Goal: Connect with others: Connect with others

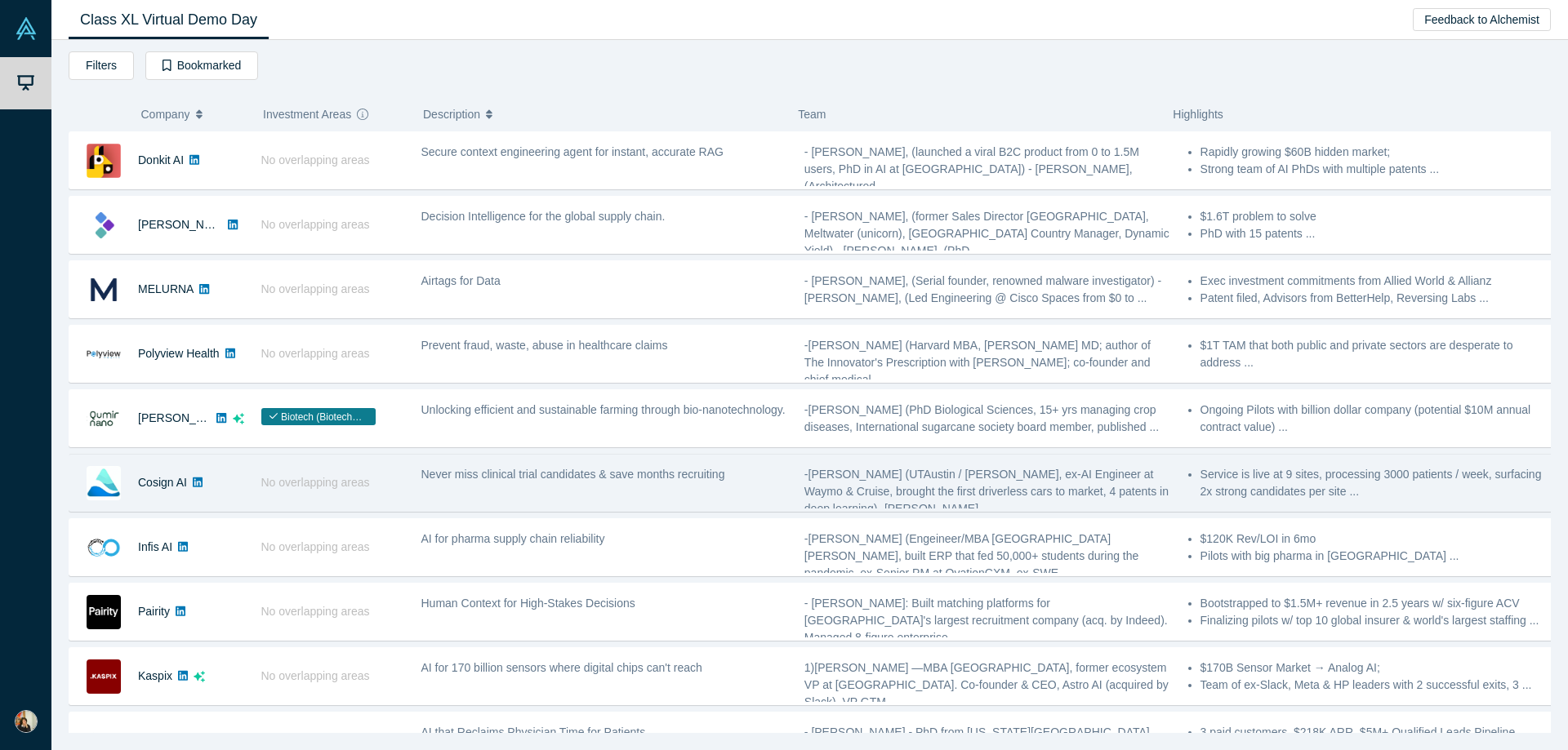
click at [364, 488] on span "No overlapping areas" at bounding box center [316, 483] width 108 height 13
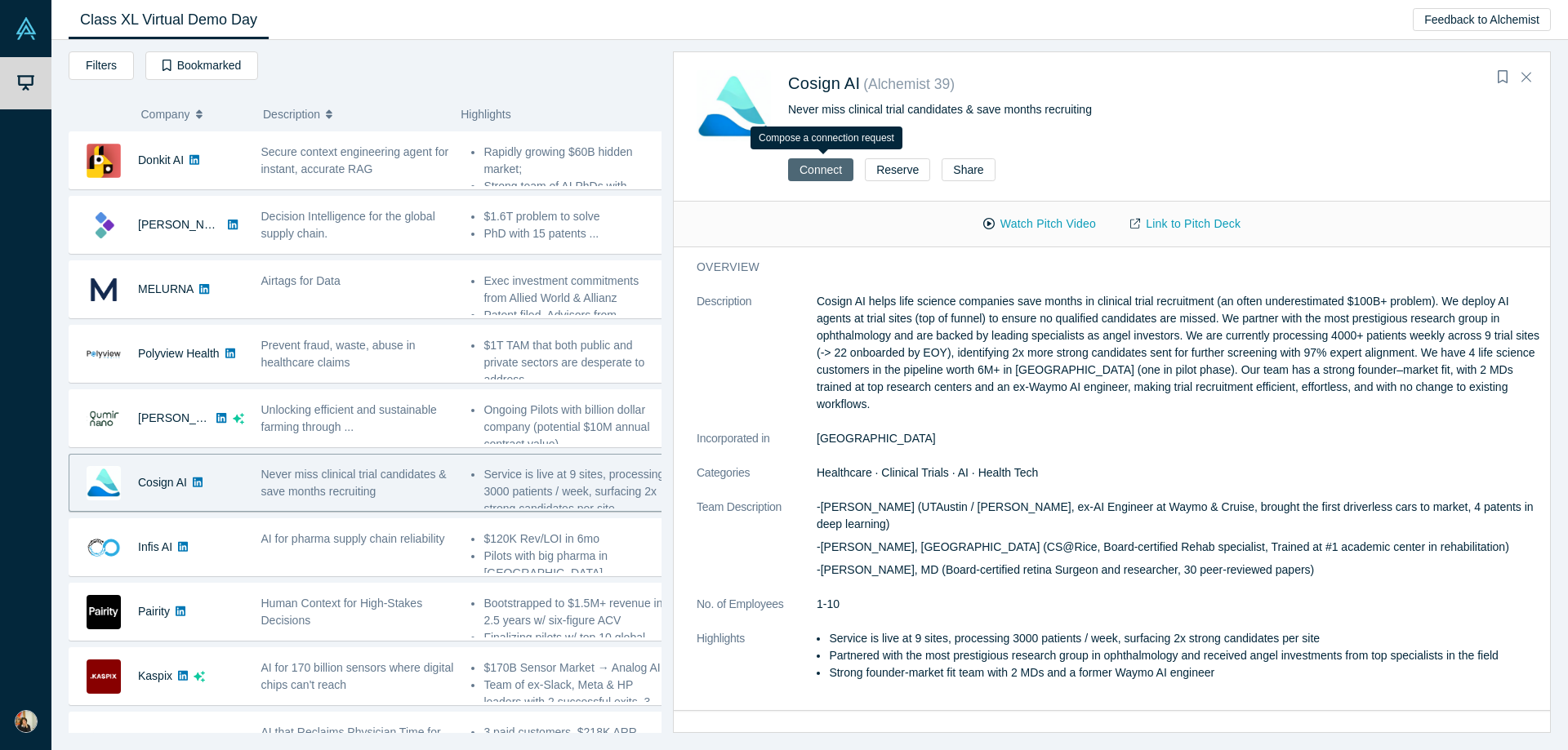
click at [829, 170] on button "Connect" at bounding box center [821, 169] width 65 height 22
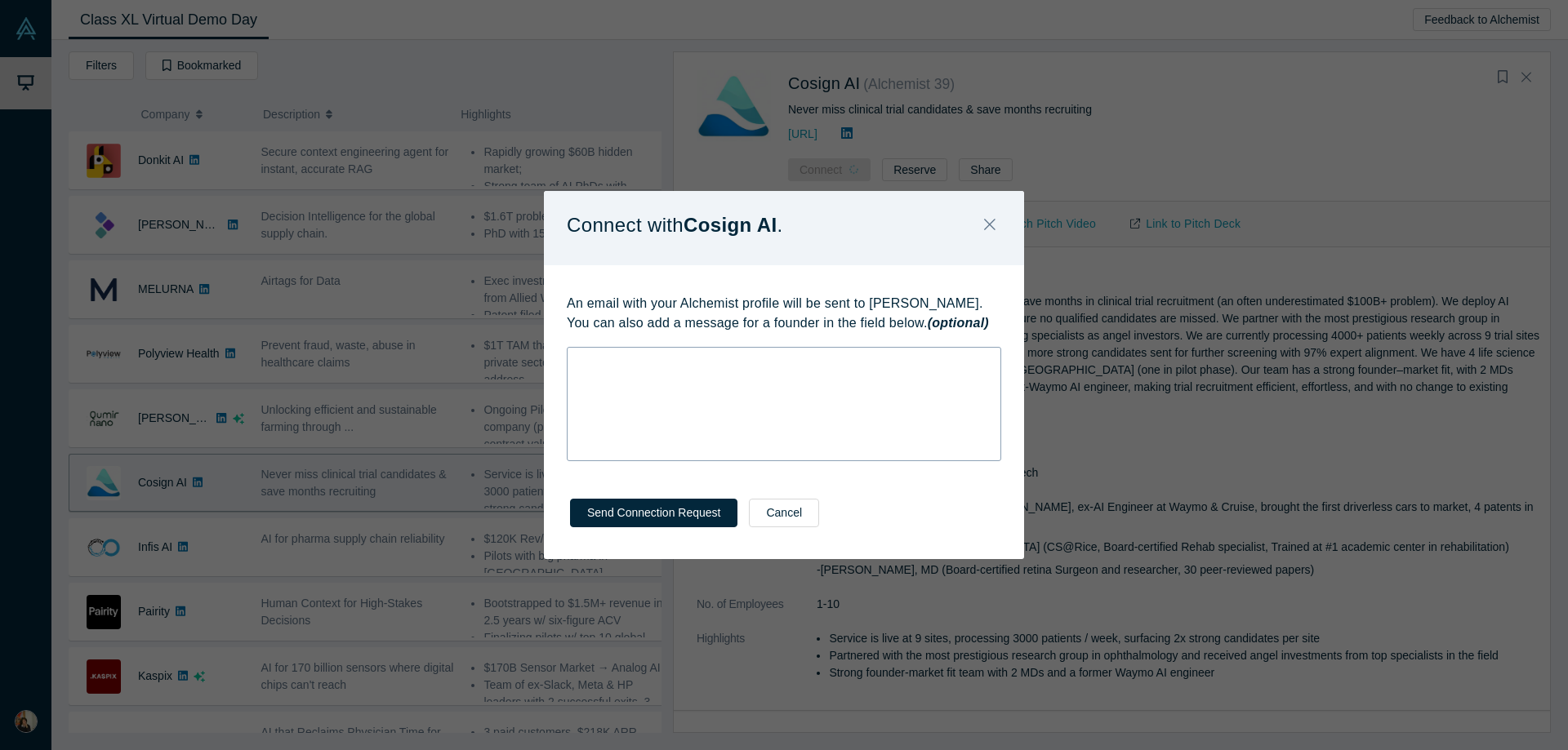
click at [896, 386] on div "rdw-wrapper" at bounding box center [784, 404] width 435 height 114
click at [668, 519] on button "Send Connection Request" at bounding box center [654, 513] width 167 height 28
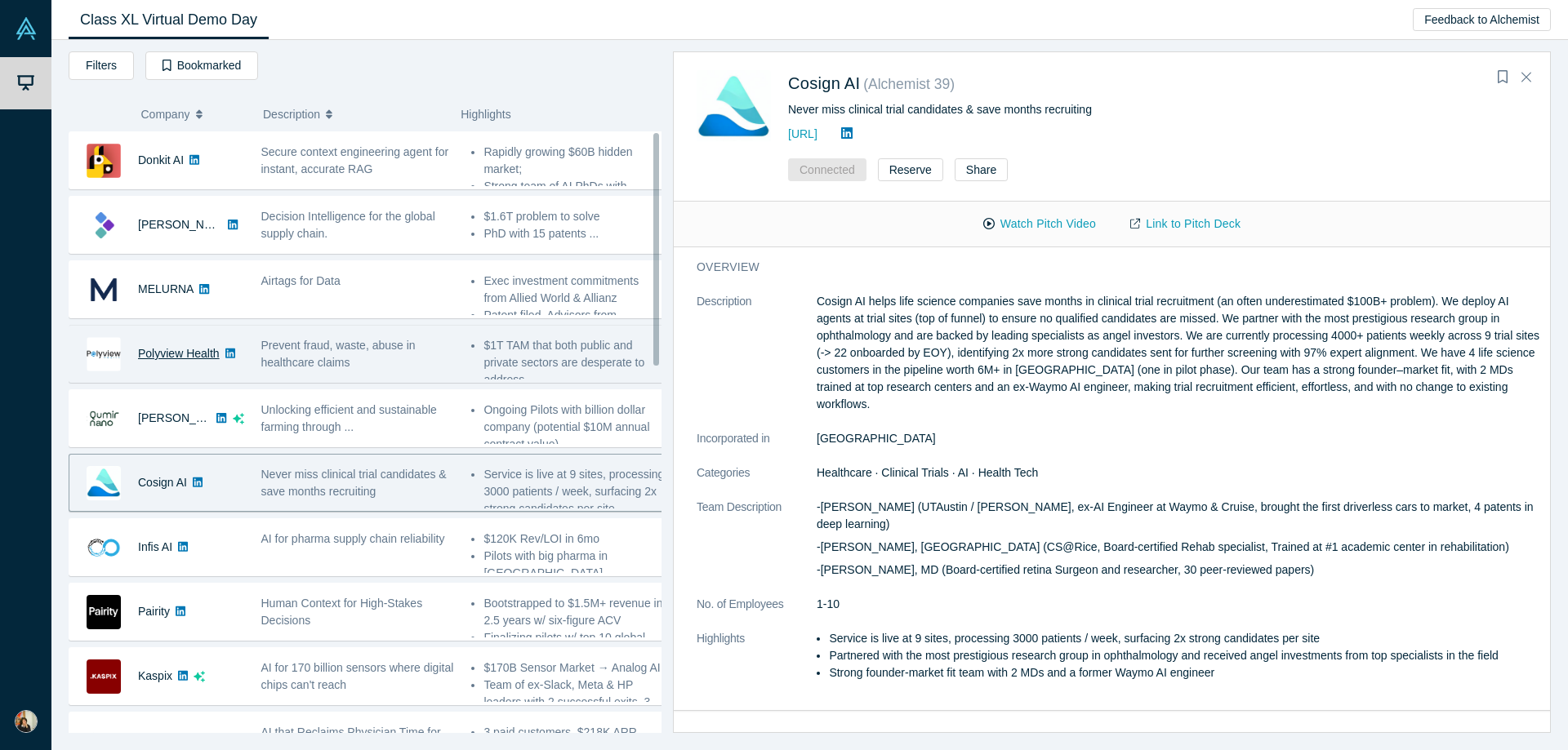
click at [193, 355] on link "Polyview Health" at bounding box center [179, 354] width 82 height 13
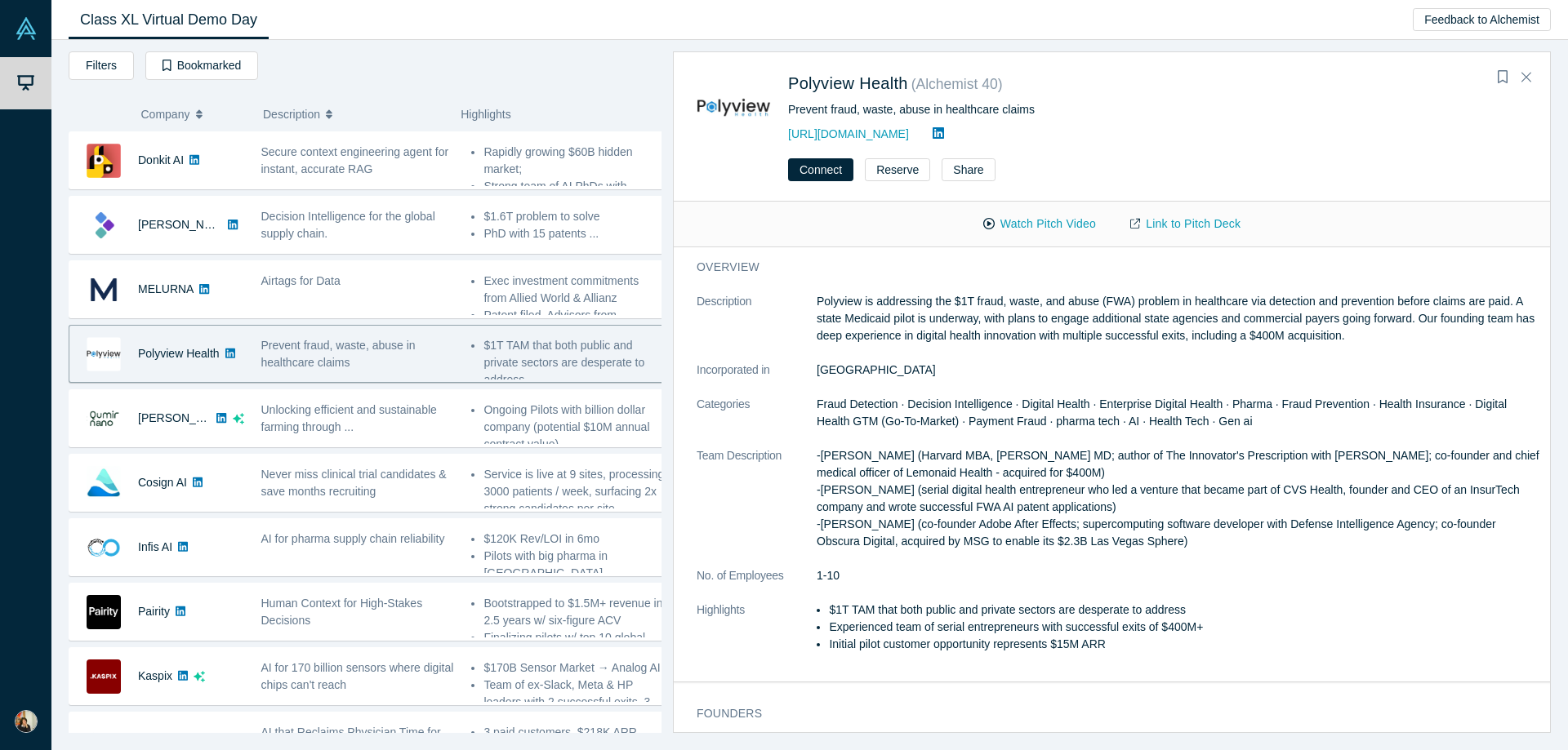
click at [91, 350] on img at bounding box center [103, 354] width 34 height 34
click at [835, 170] on button "Connect" at bounding box center [821, 169] width 65 height 22
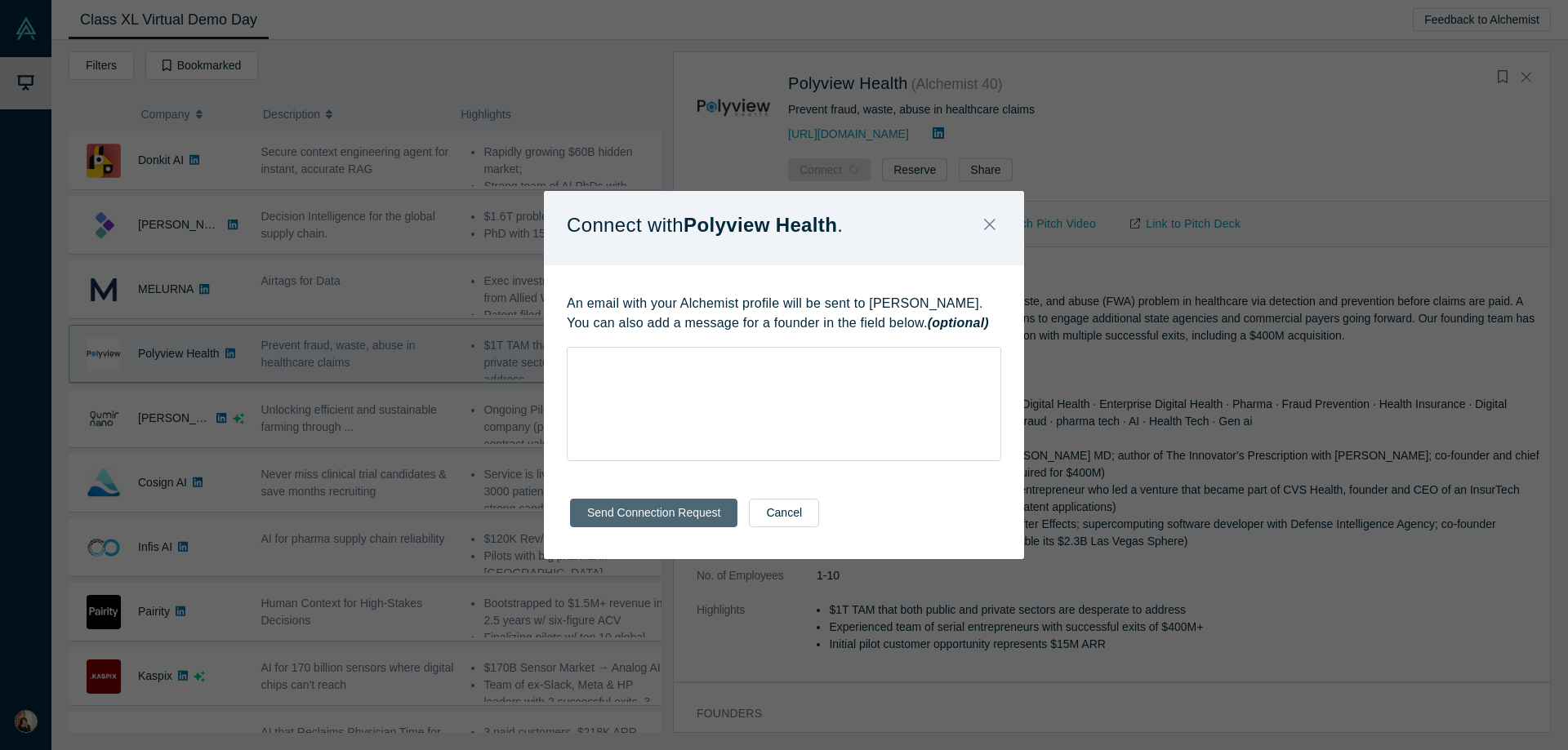
click at [704, 506] on button "Send Connection Request" at bounding box center [654, 513] width 167 height 28
